Goal: Find specific page/section: Find specific page/section

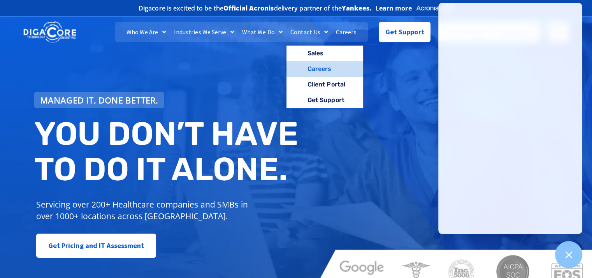
click at [322, 70] on link "Careers" at bounding box center [324, 69] width 77 height 16
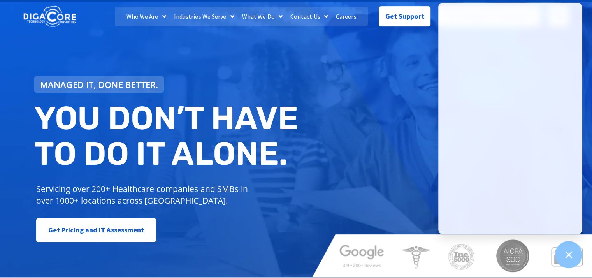
scroll to position [194, 0]
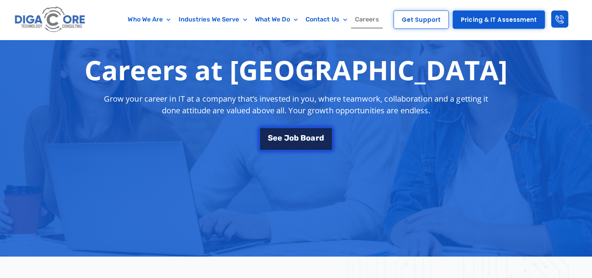
click at [313, 139] on span "a" at bounding box center [312, 137] width 5 height 8
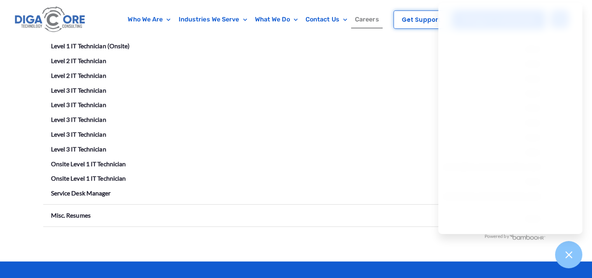
scroll to position [1517, 0]
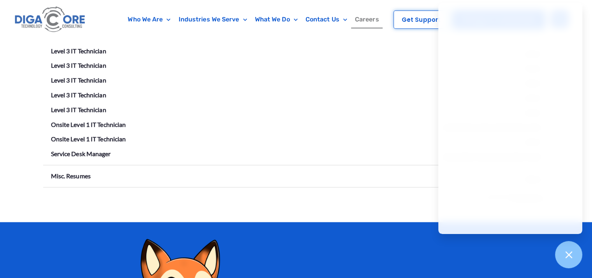
click at [313, 98] on li "Level 3 IT Technician Remote" at bounding box center [296, 95] width 490 height 12
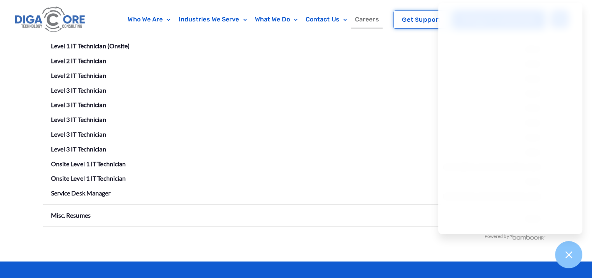
scroll to position [1439, 0]
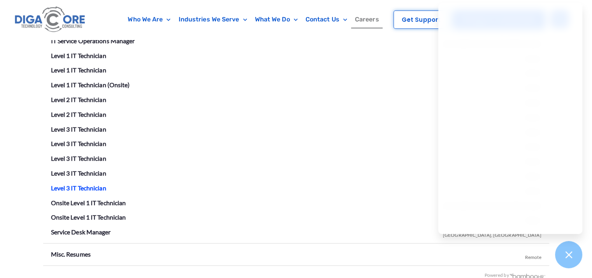
click at [84, 187] on link "Level 3 IT Technician" at bounding box center [78, 187] width 55 height 7
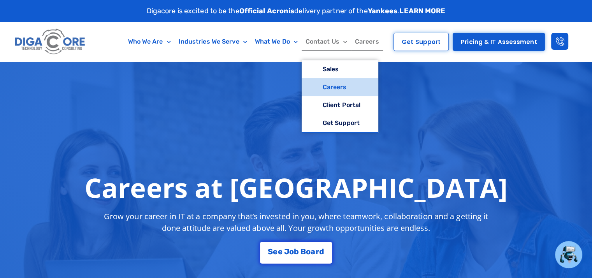
click at [347, 84] on link "Careers" at bounding box center [339, 87] width 77 height 18
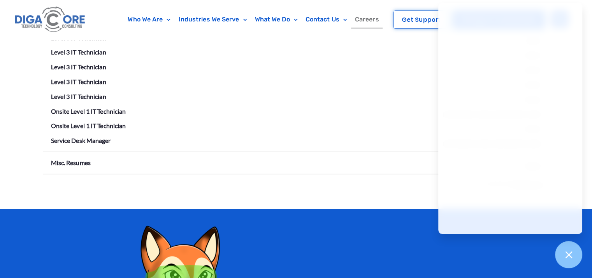
scroll to position [1517, 0]
